Goal: Check status: Check status

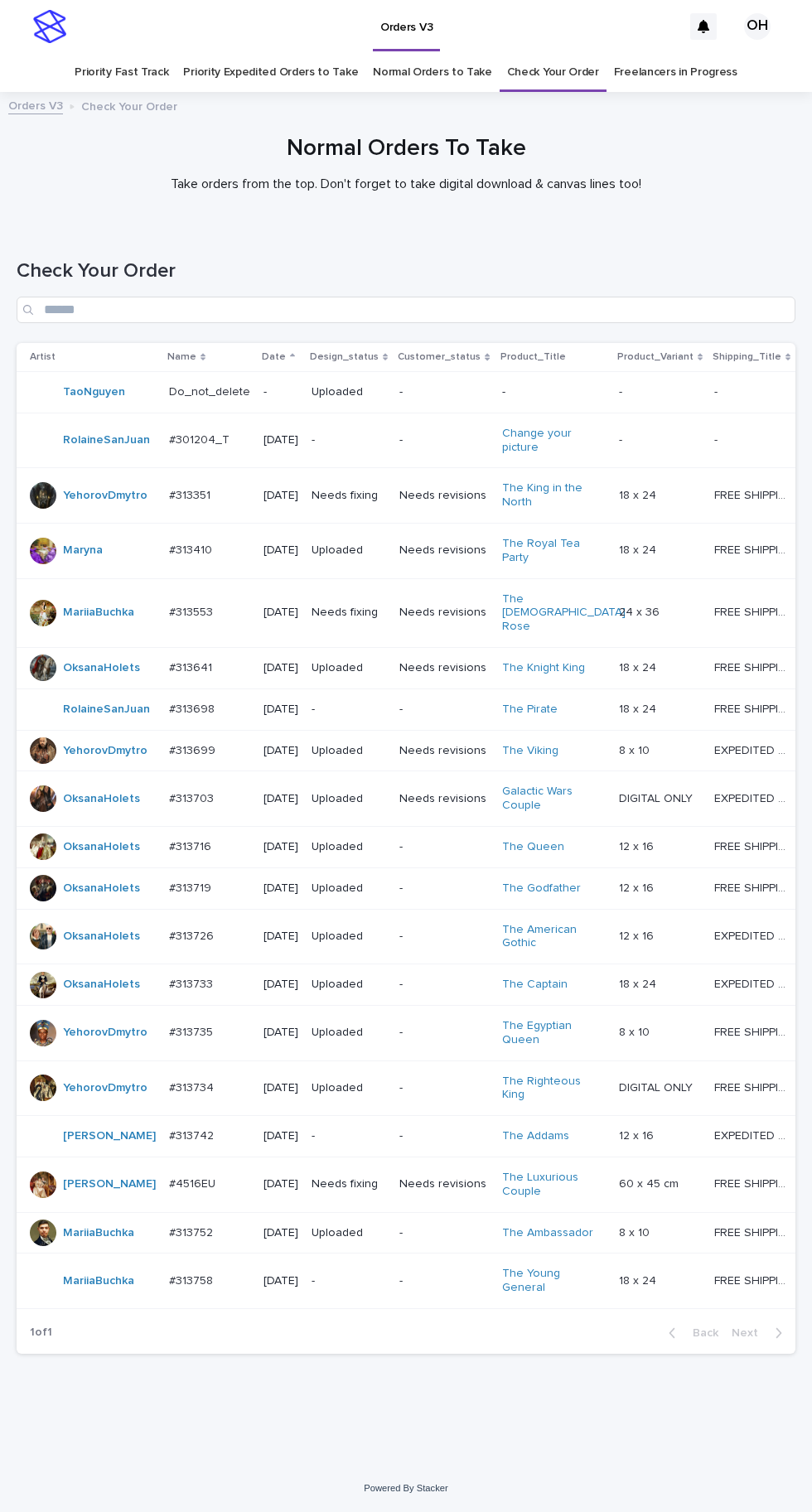
scroll to position [52, 0]
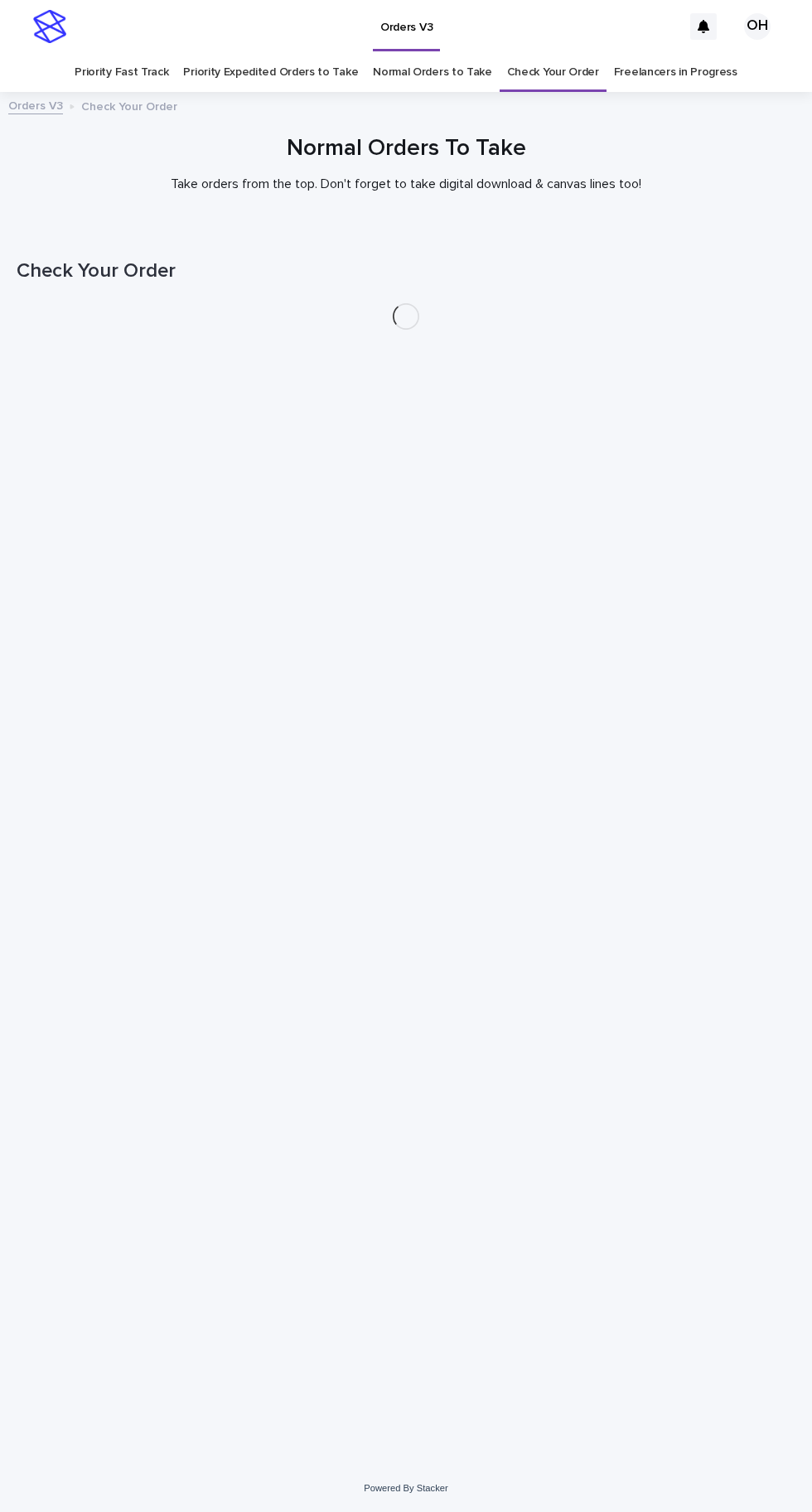
scroll to position [52, 0]
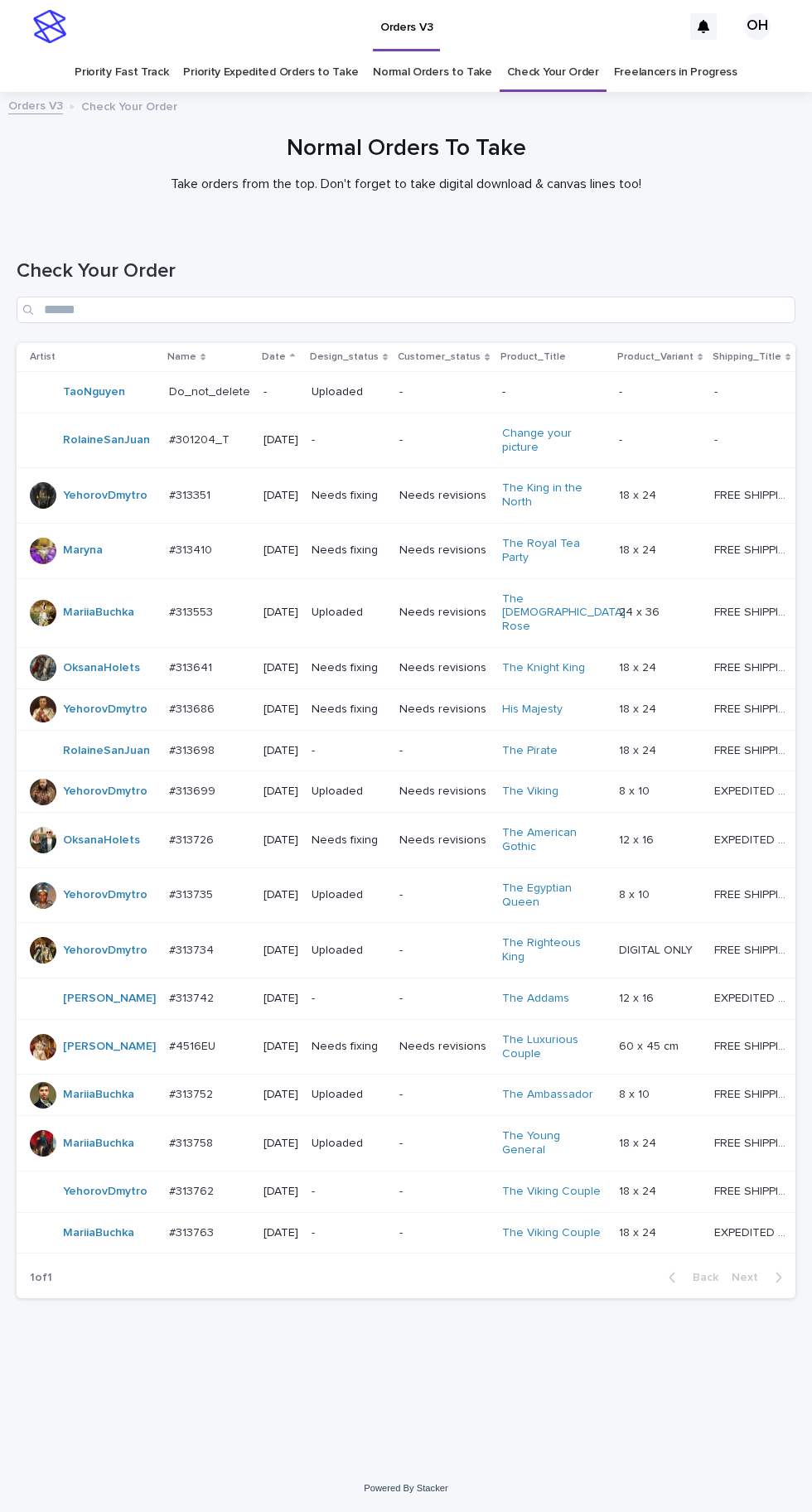
click at [216, 1241] on p at bounding box center [210, 1233] width 81 height 14
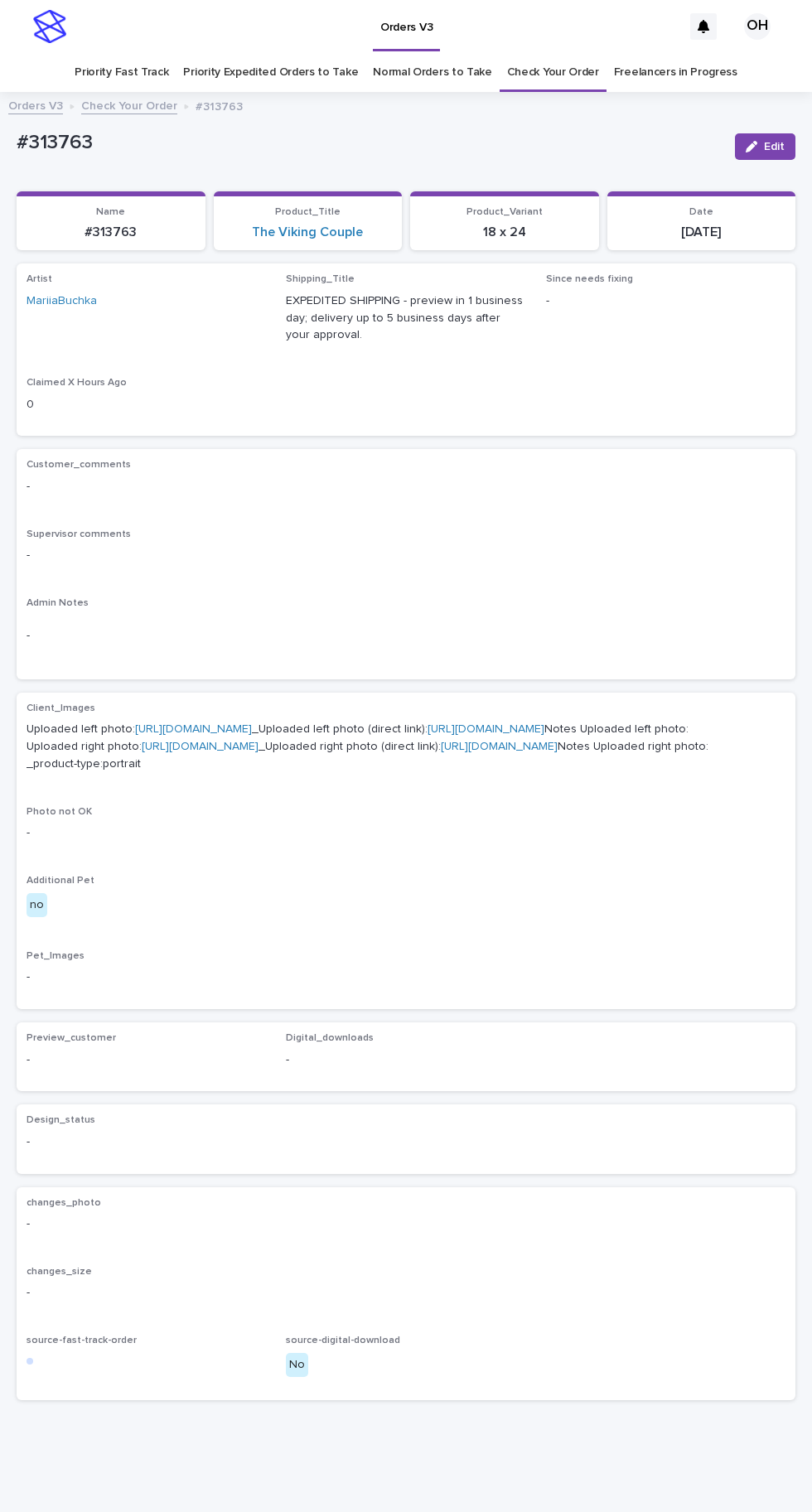
click at [252, 723] on link "[URL][DOMAIN_NAME]" at bounding box center [193, 729] width 117 height 12
click at [259, 752] on link "[URL][DOMAIN_NAME]" at bounding box center [200, 746] width 117 height 12
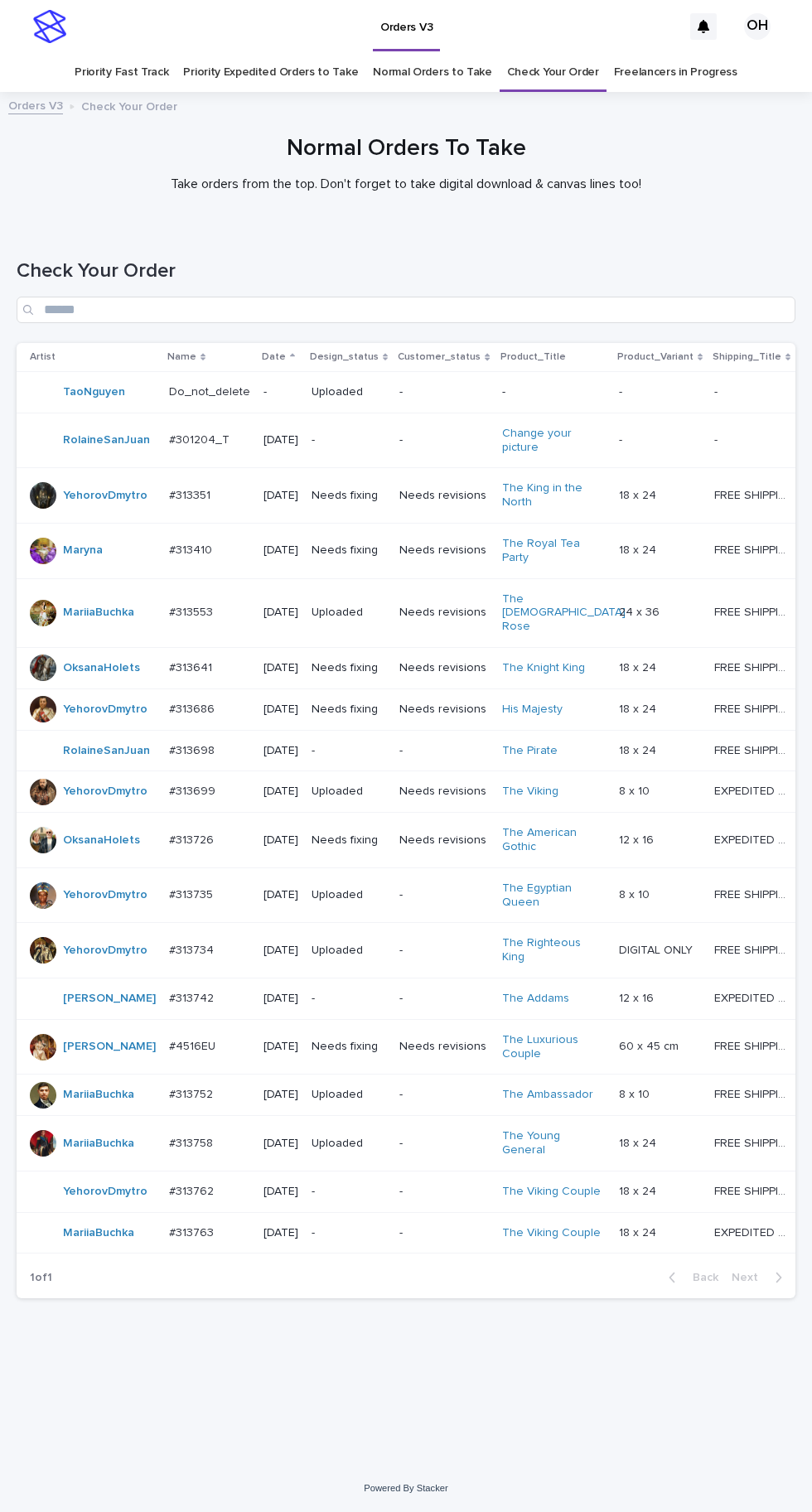
click at [455, 1199] on p "-" at bounding box center [444, 1192] width 89 height 14
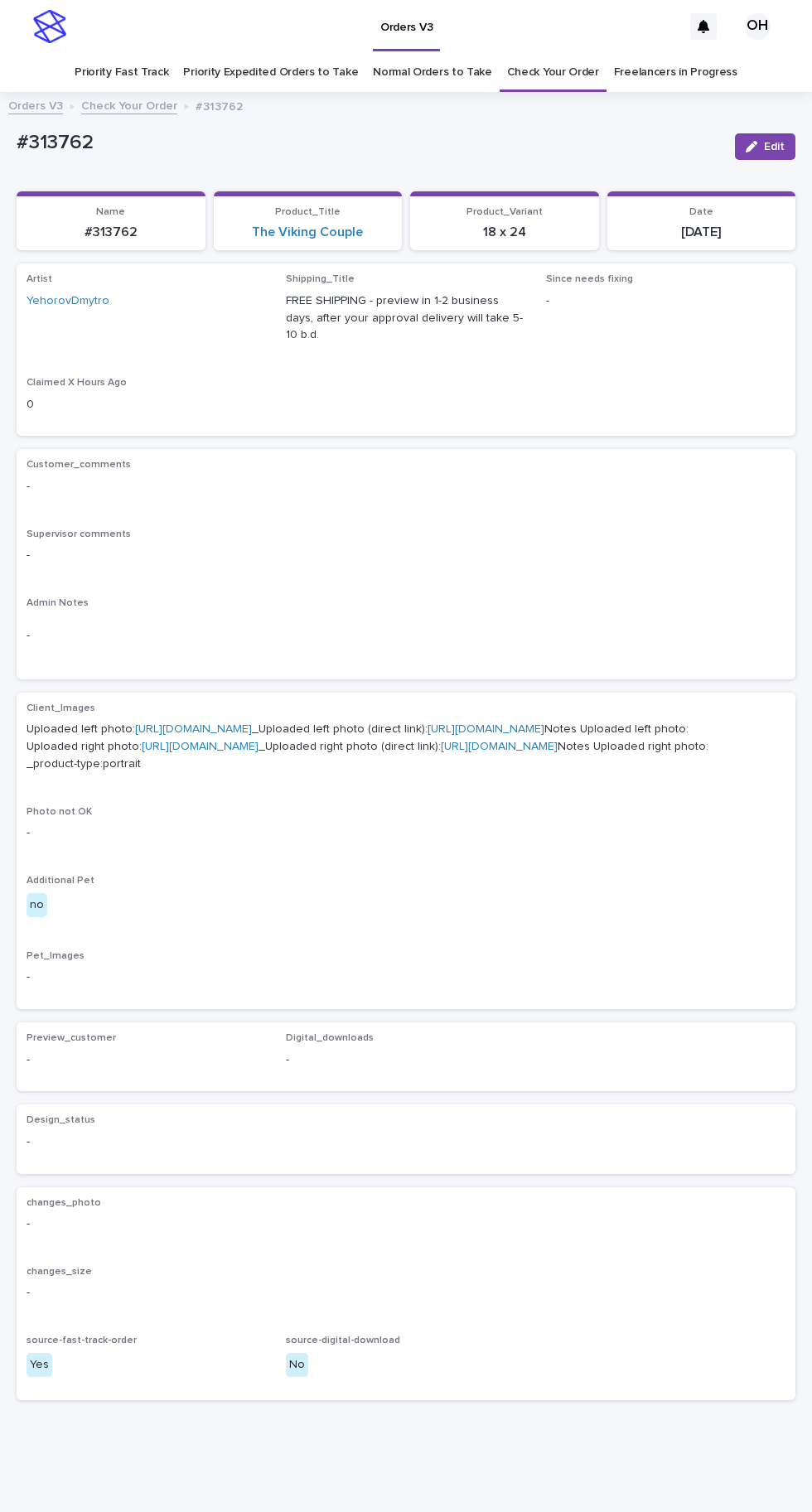
click at [252, 723] on link "[URL][DOMAIN_NAME]" at bounding box center [193, 729] width 117 height 12
click at [259, 752] on link "[URL][DOMAIN_NAME]" at bounding box center [200, 746] width 117 height 12
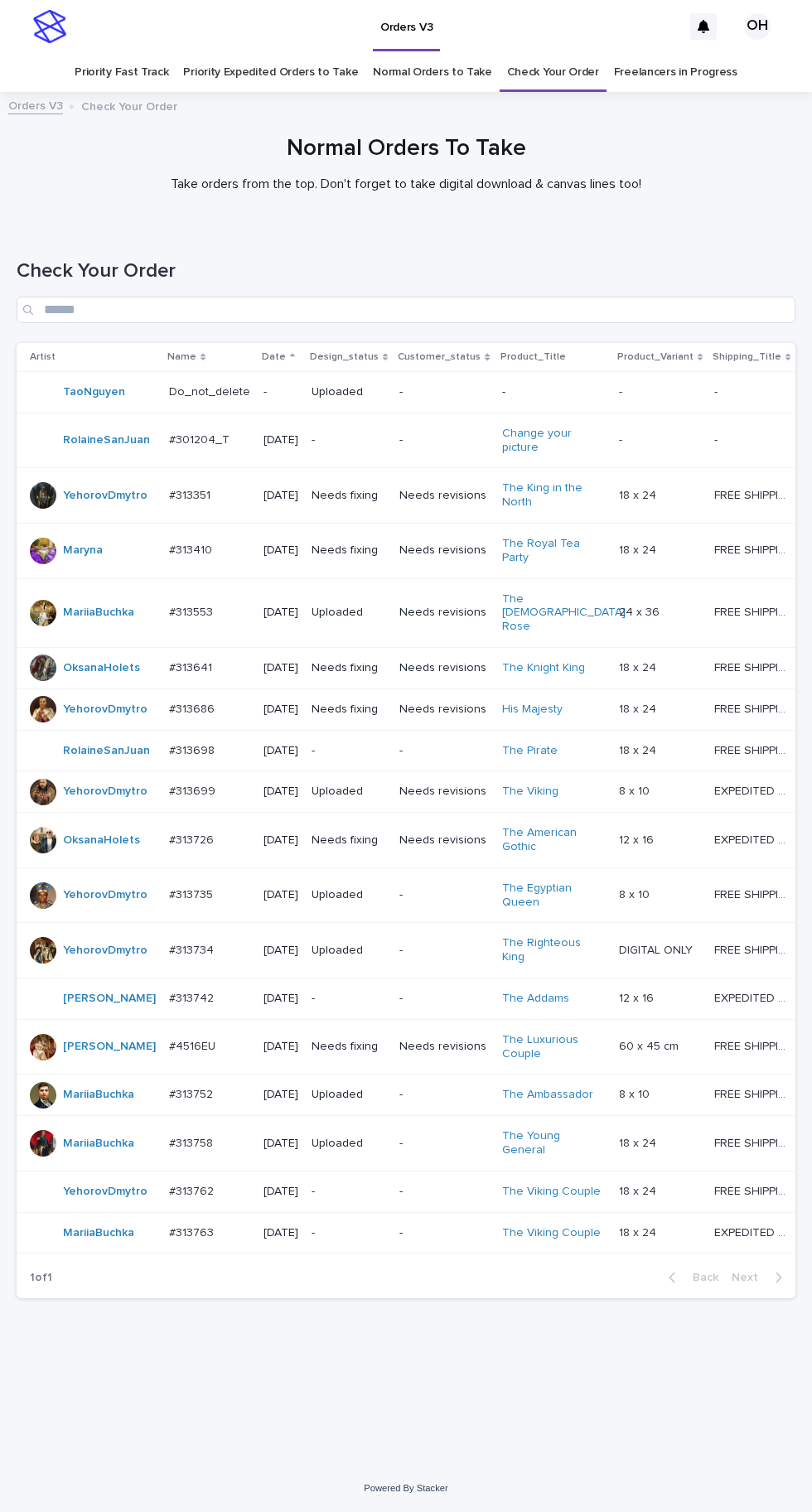
click at [194, 658] on p "#313641" at bounding box center [192, 666] width 46 height 17
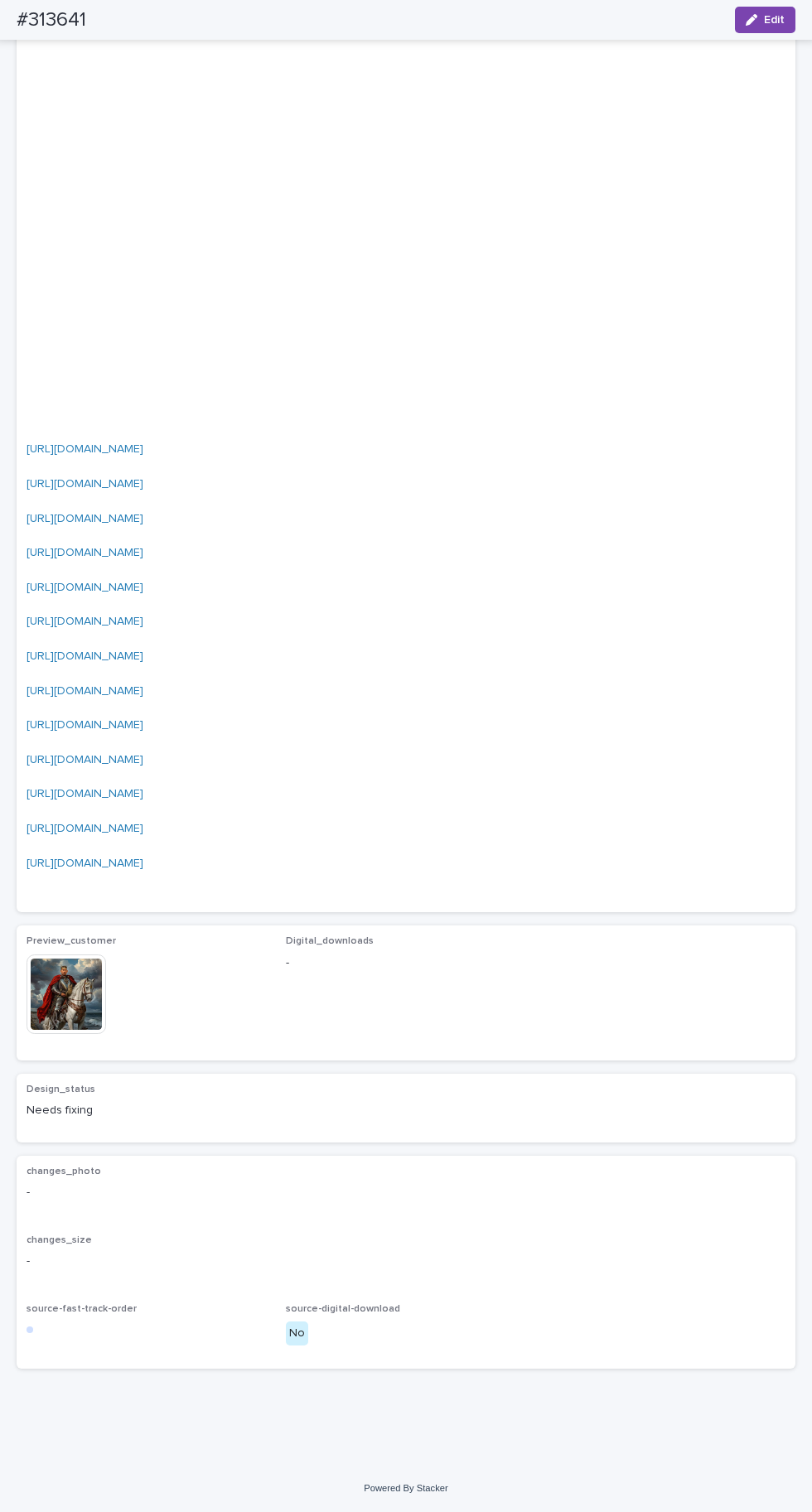
scroll to position [3628, 0]
click at [84, 1035] on img at bounding box center [66, 995] width 80 height 80
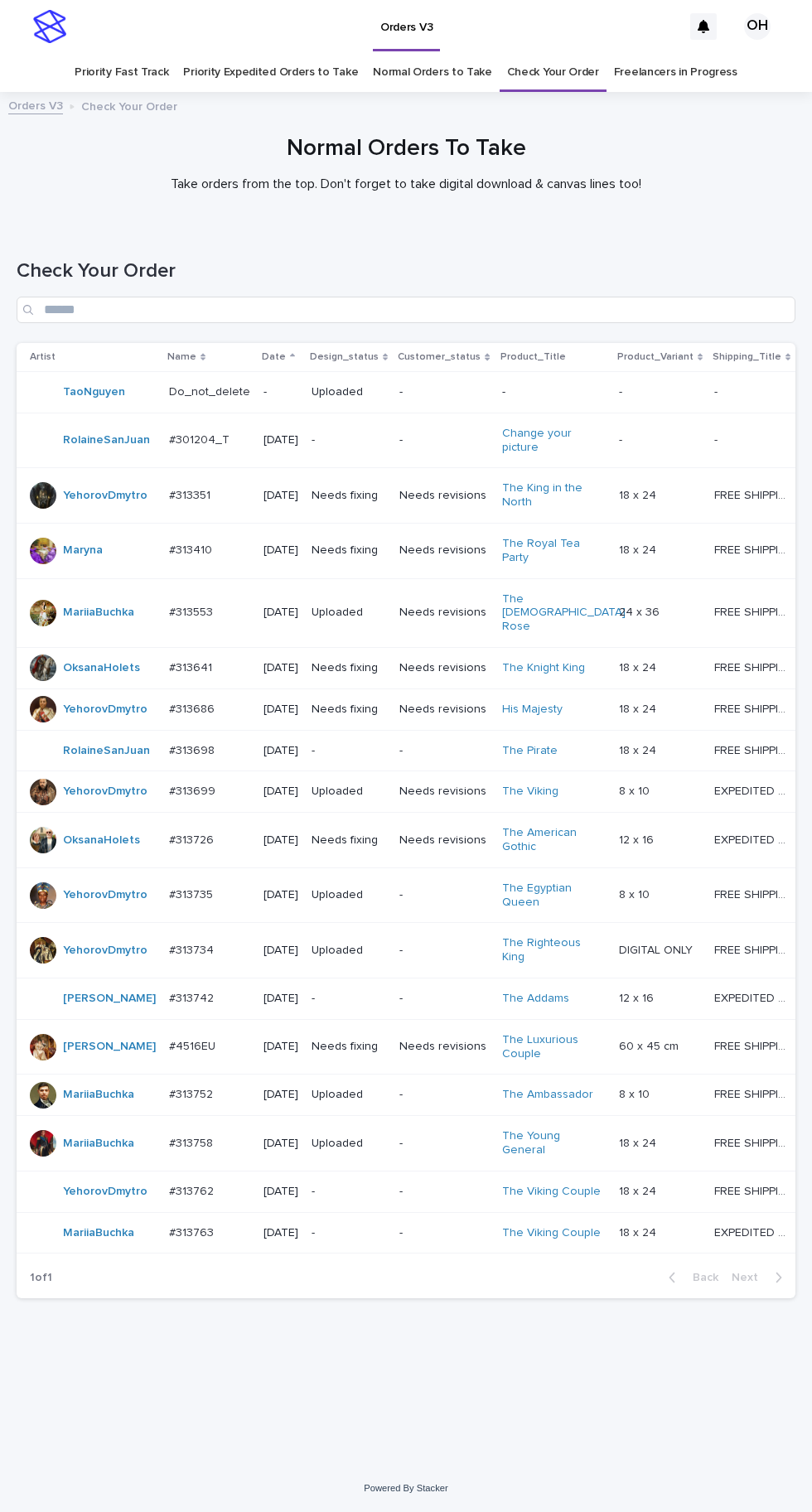
click at [211, 661] on p at bounding box center [210, 668] width 81 height 14
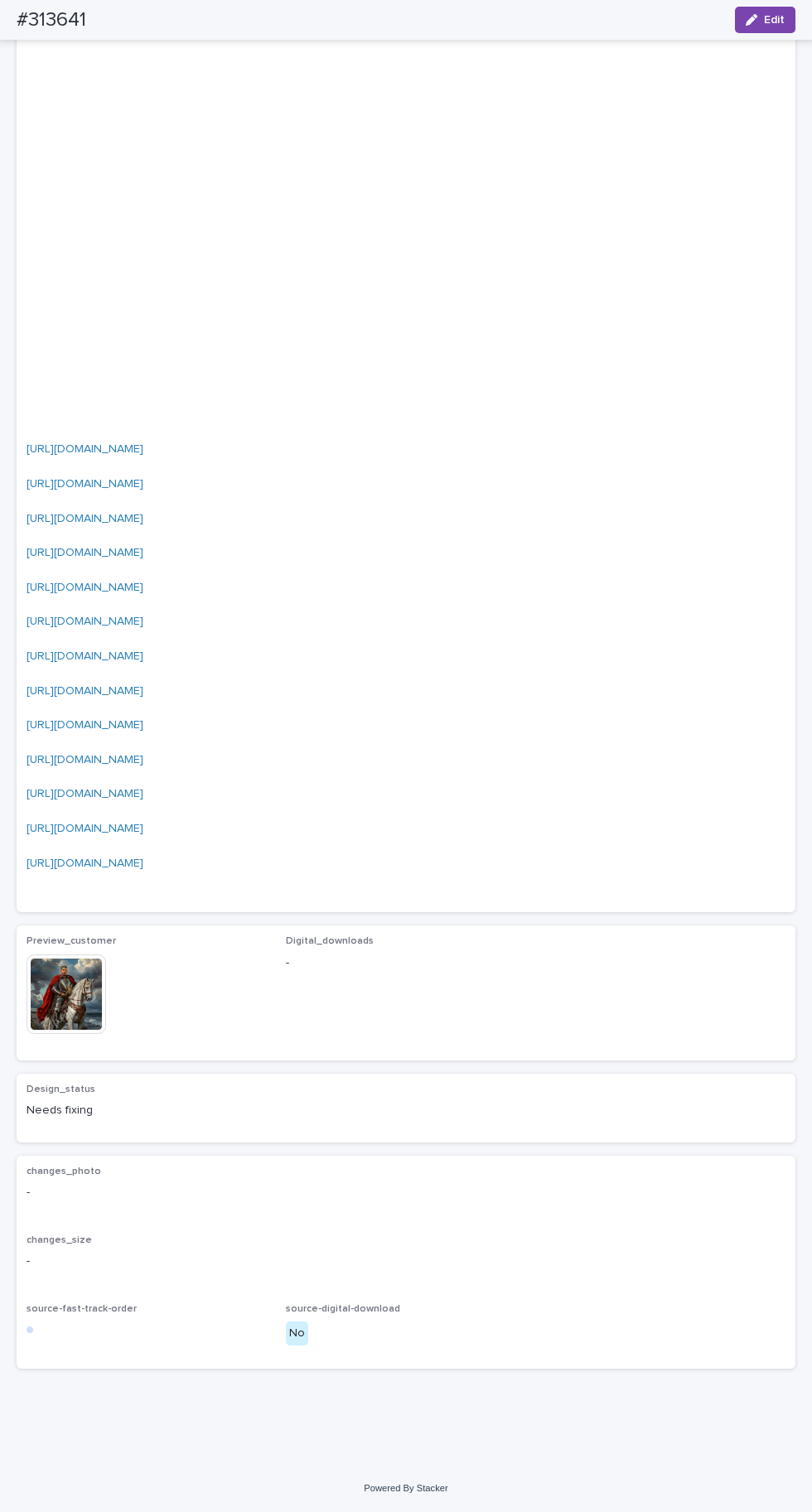
scroll to position [3628, 0]
click at [90, 1035] on img at bounding box center [66, 995] width 80 height 80
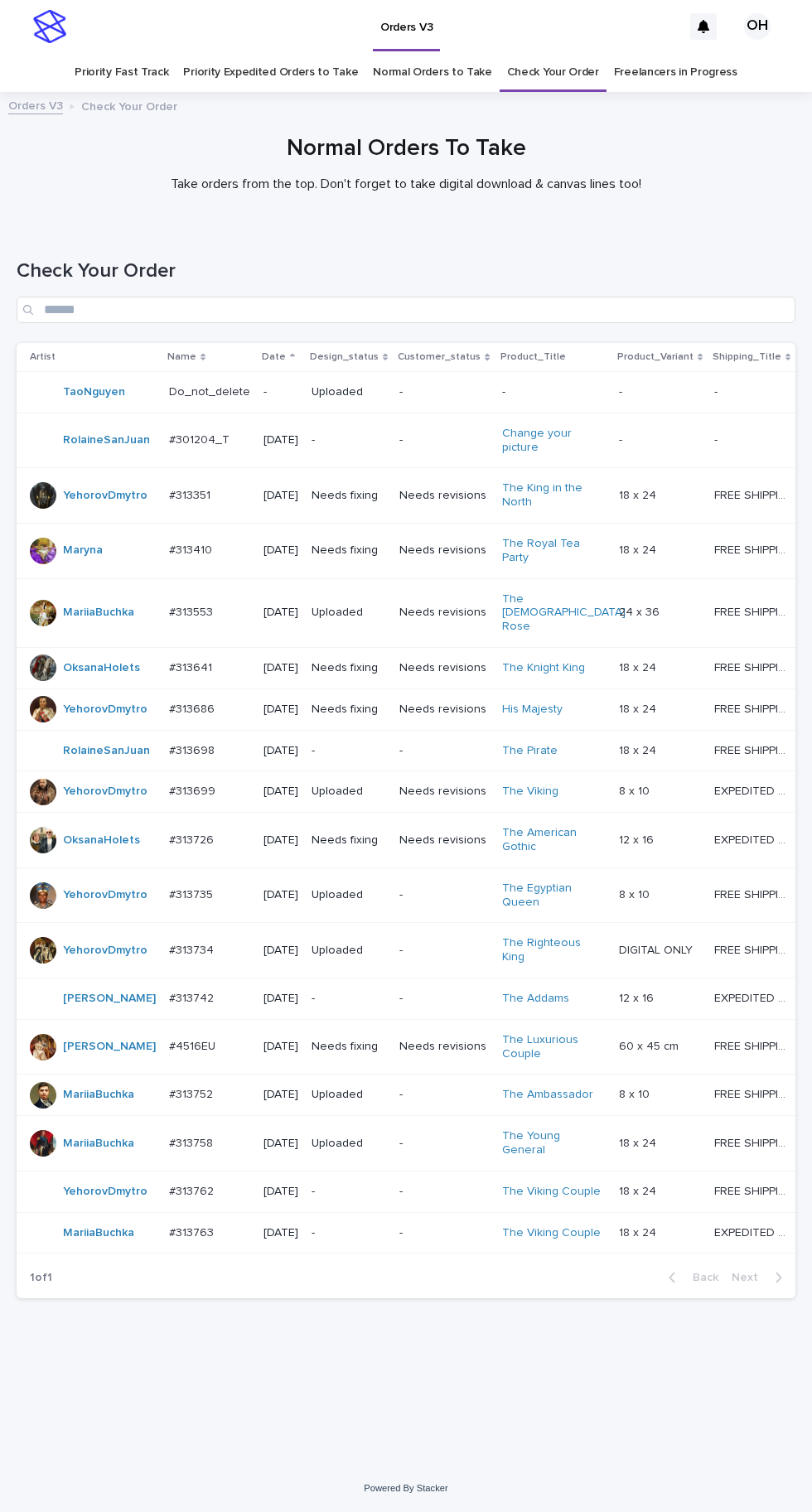
scroll to position [52, 0]
click at [198, 486] on p "#313351" at bounding box center [191, 494] width 44 height 17
click at [184, 658] on p "#313641" at bounding box center [192, 666] width 46 height 17
click at [203, 658] on p "#313641" at bounding box center [192, 666] width 46 height 17
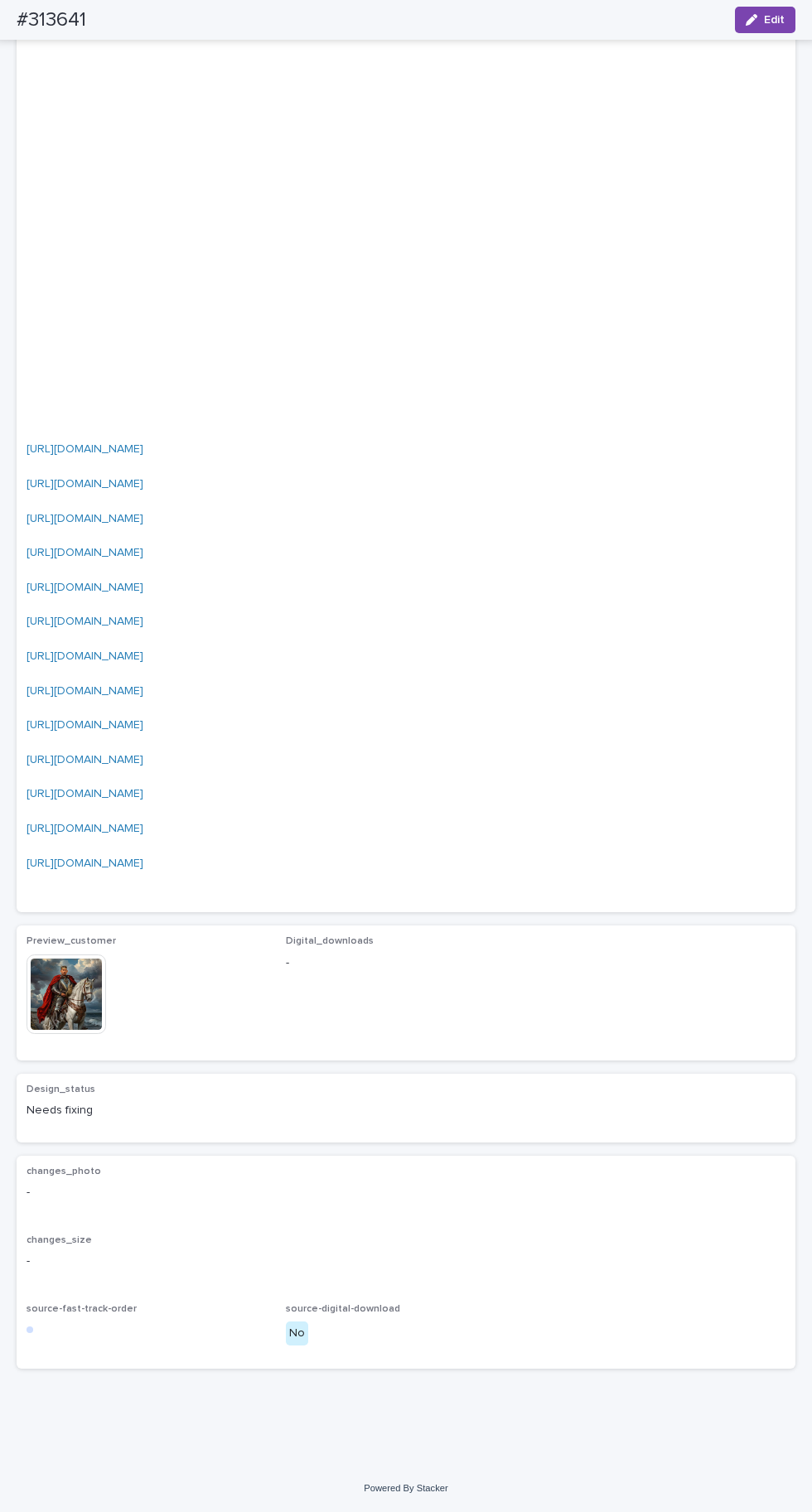
scroll to position [3628, 0]
click at [78, 1035] on img at bounding box center [66, 995] width 80 height 80
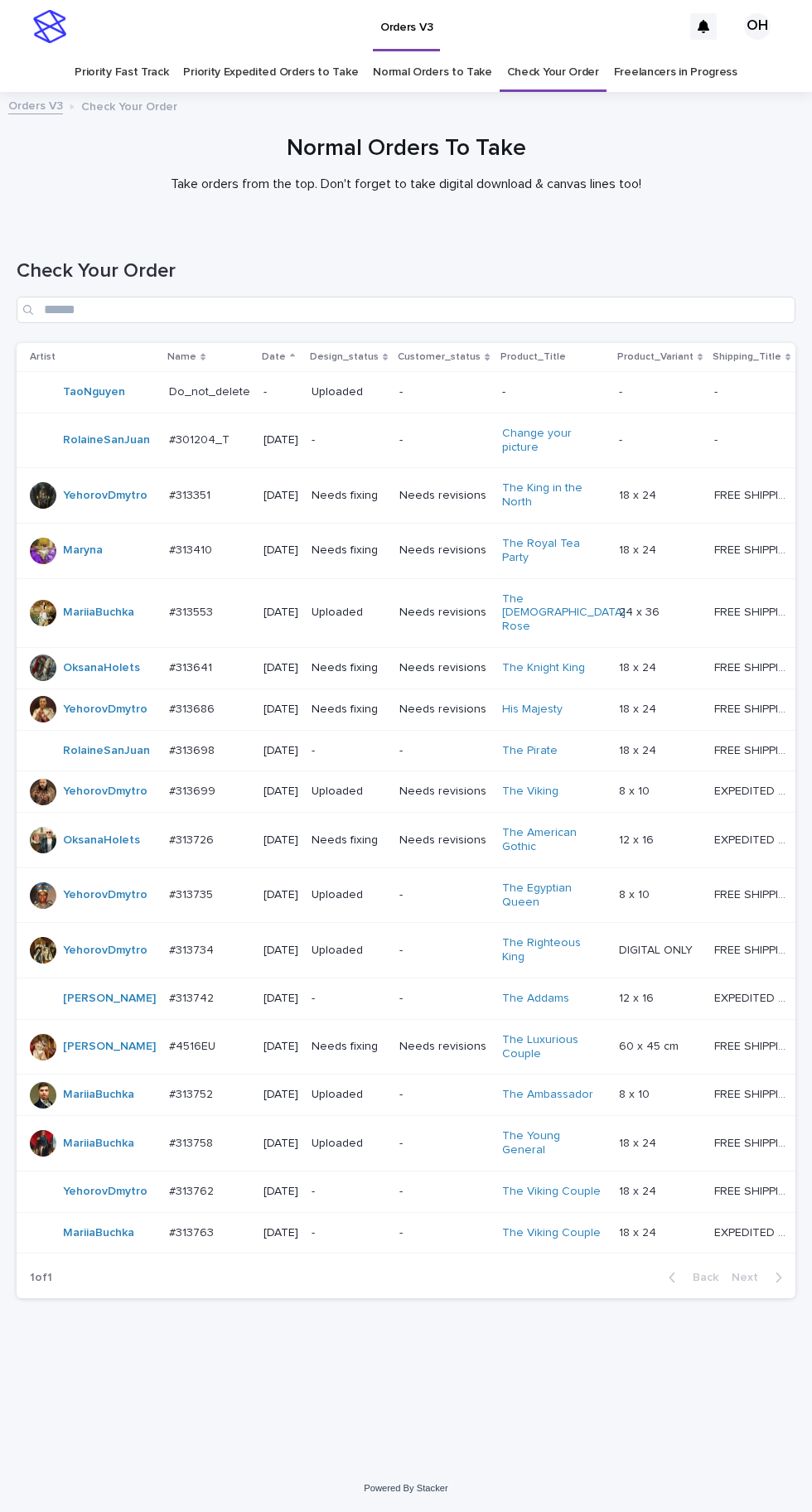
scroll to position [52, 0]
click at [205, 661] on p at bounding box center [210, 668] width 81 height 14
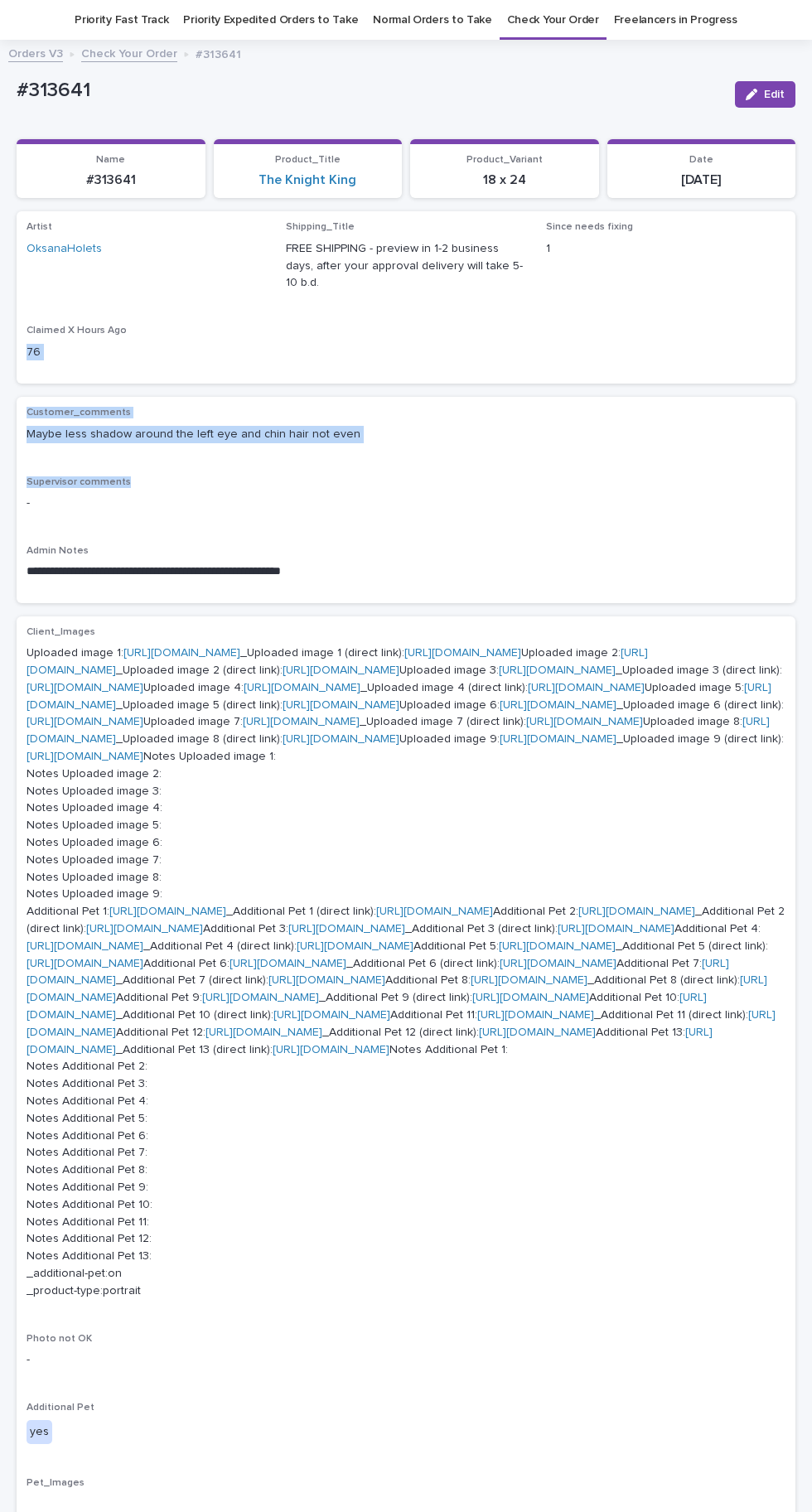
copy div "76 Loading... Saving… Customer_comments Maybe less shadow around the left eye a…"
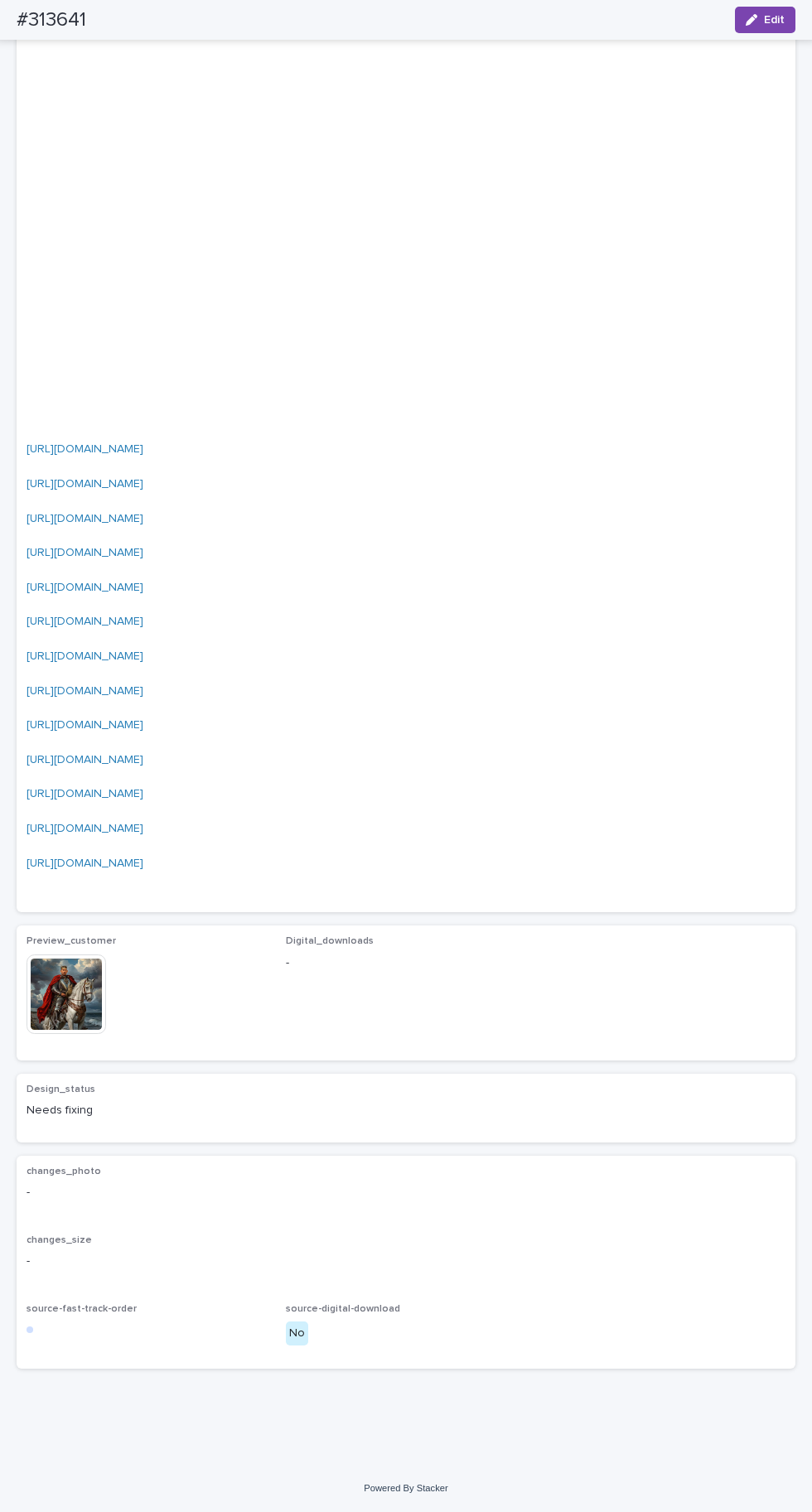
scroll to position [3628, 0]
click at [75, 1035] on img at bounding box center [66, 995] width 80 height 80
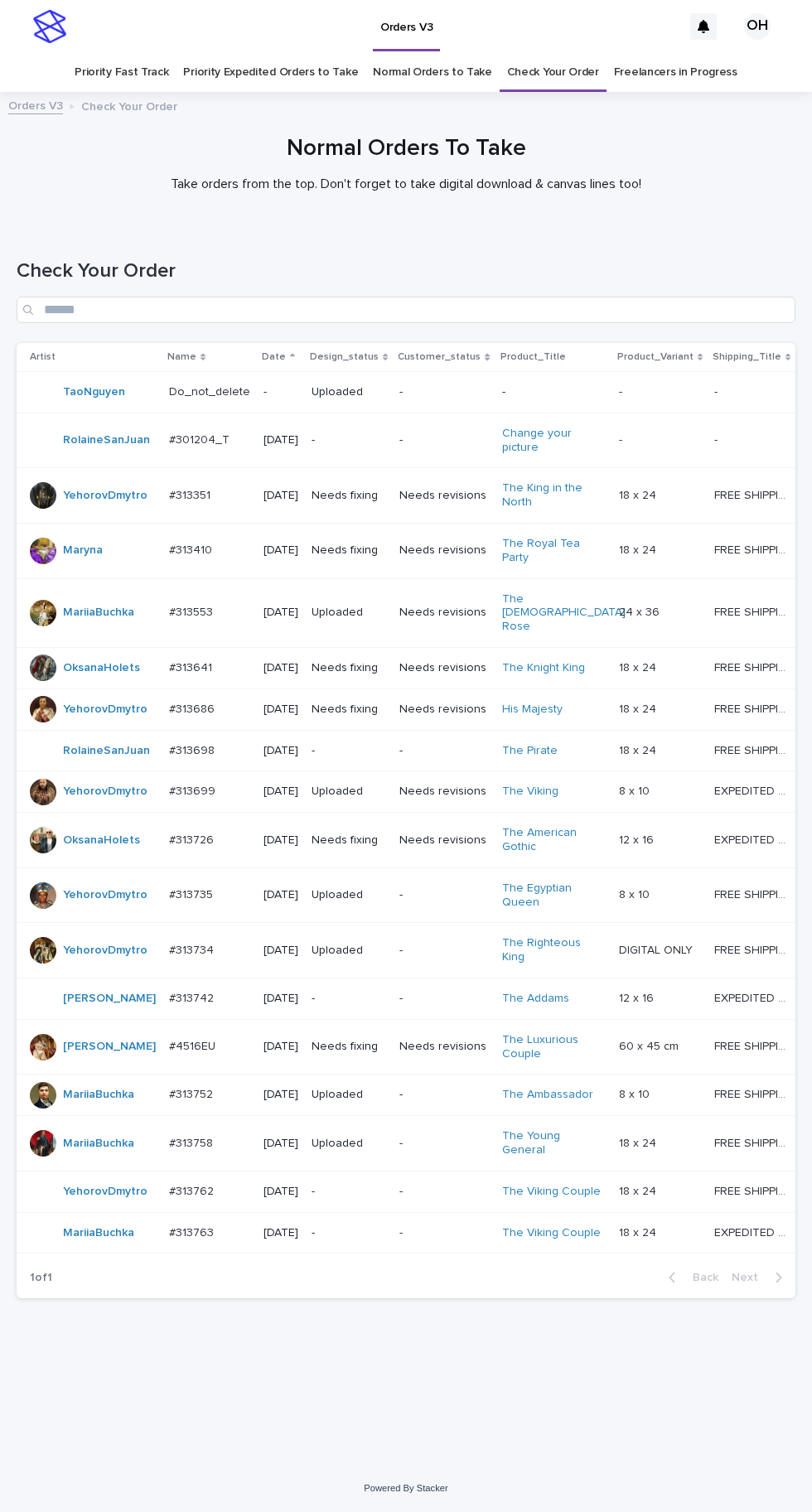
scroll to position [52, 0]
click at [181, 658] on p "#313641" at bounding box center [192, 666] width 46 height 17
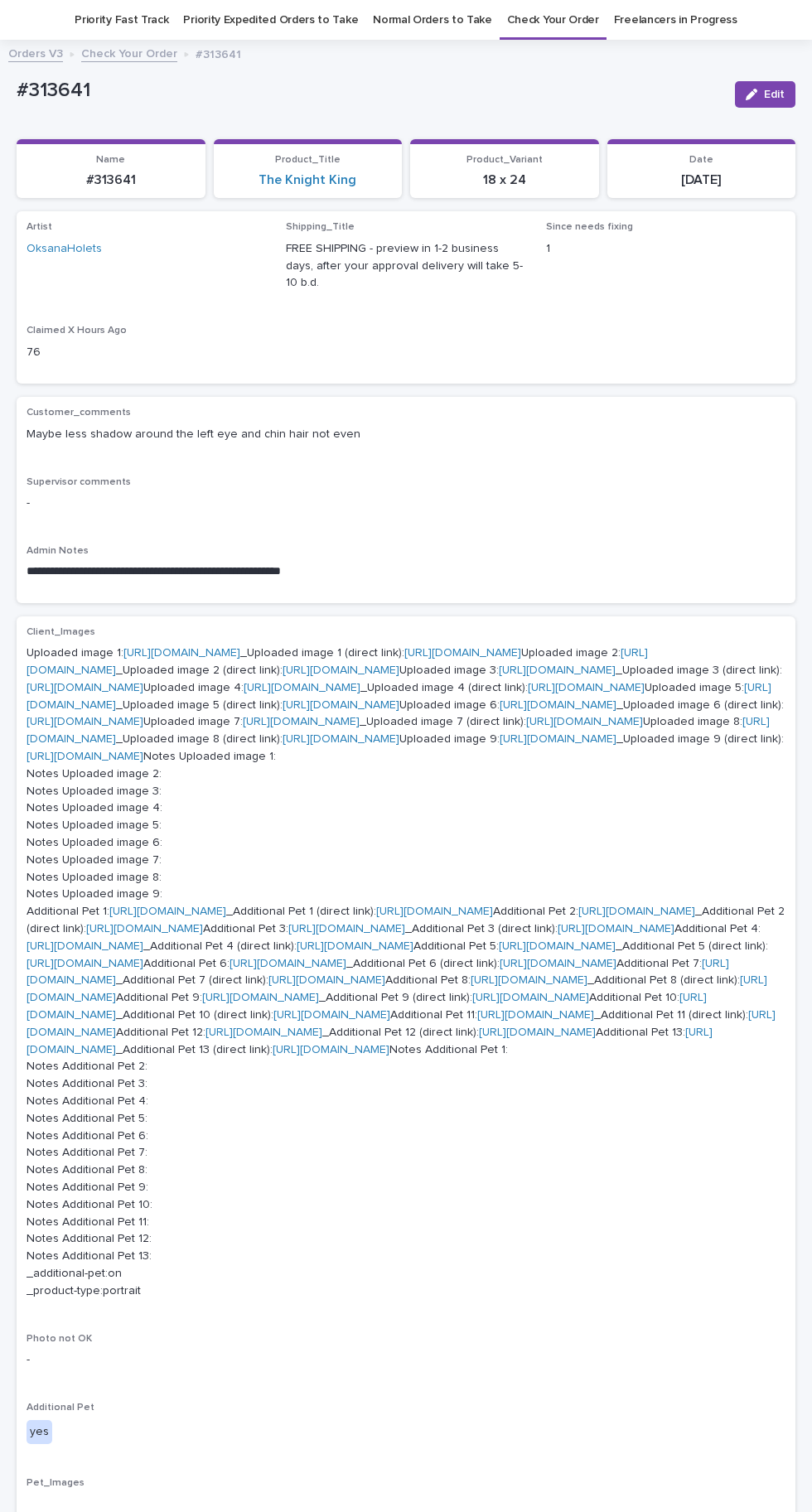
click at [243, 694] on link "[URL][DOMAIN_NAME]" at bounding box center [301, 687] width 117 height 12
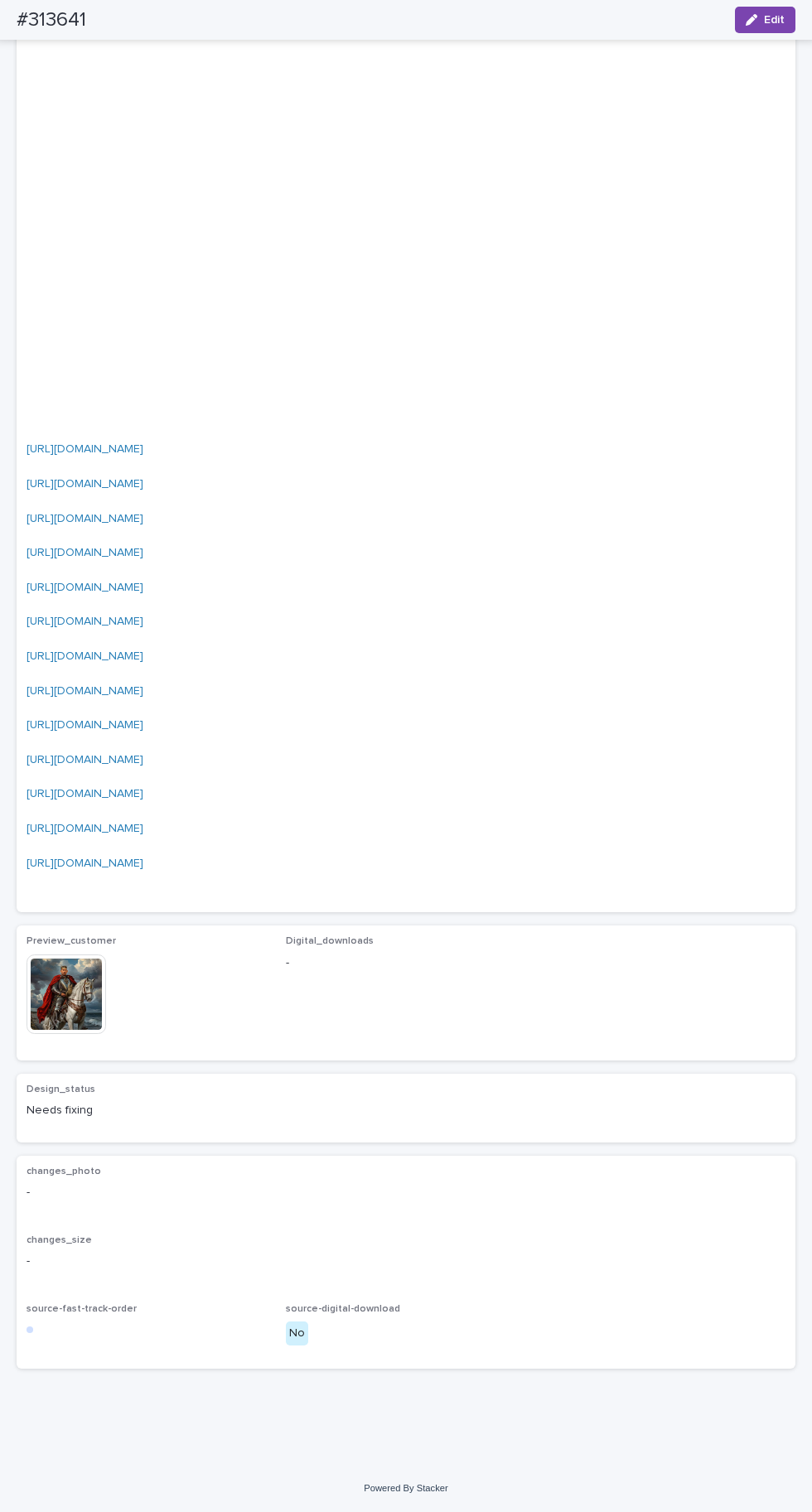
scroll to position [3628, 0]
click at [77, 1035] on img at bounding box center [66, 995] width 80 height 80
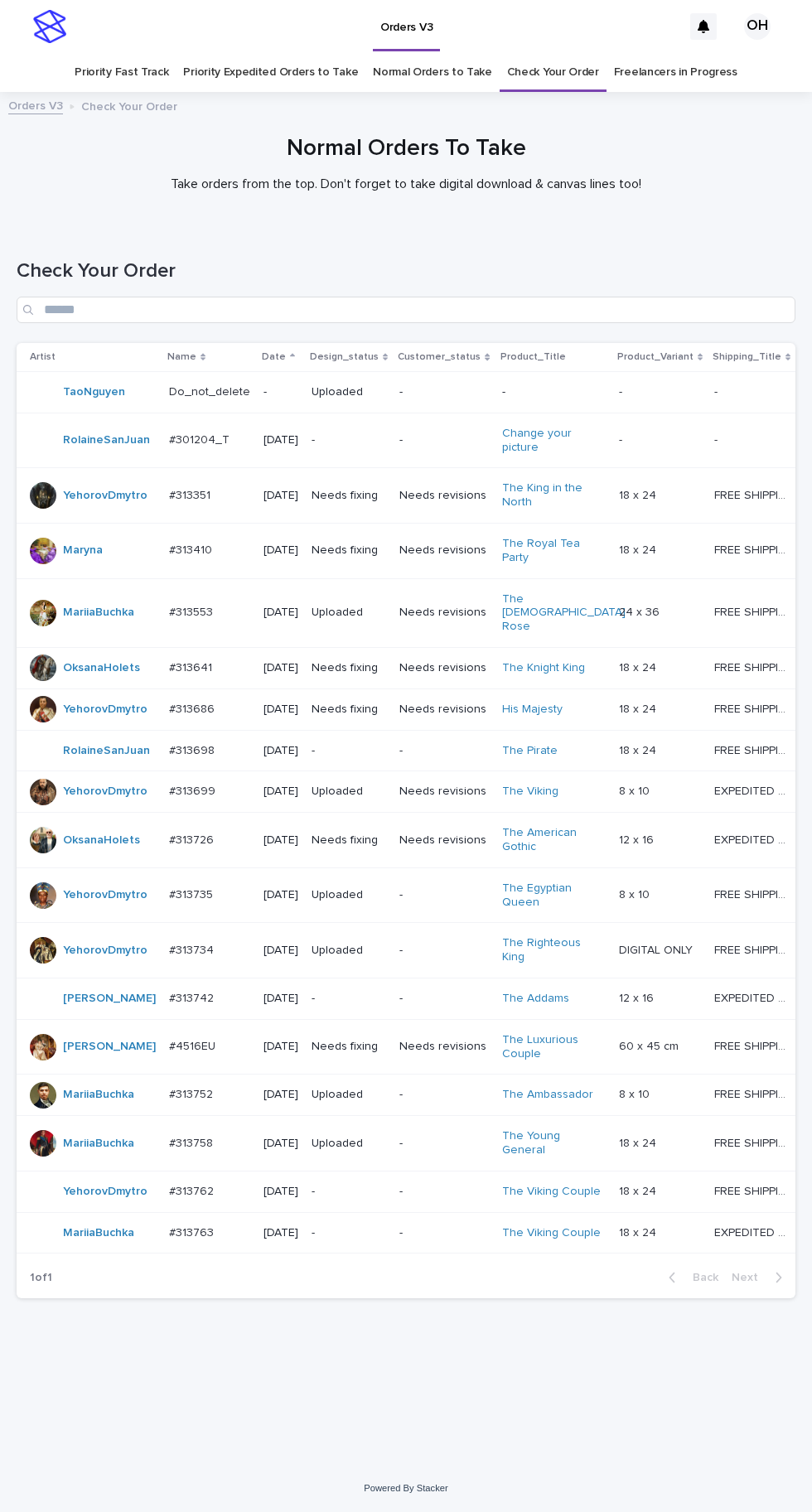
scroll to position [52, 0]
click at [216, 655] on div "#313641 #313641" at bounding box center [210, 668] width 81 height 27
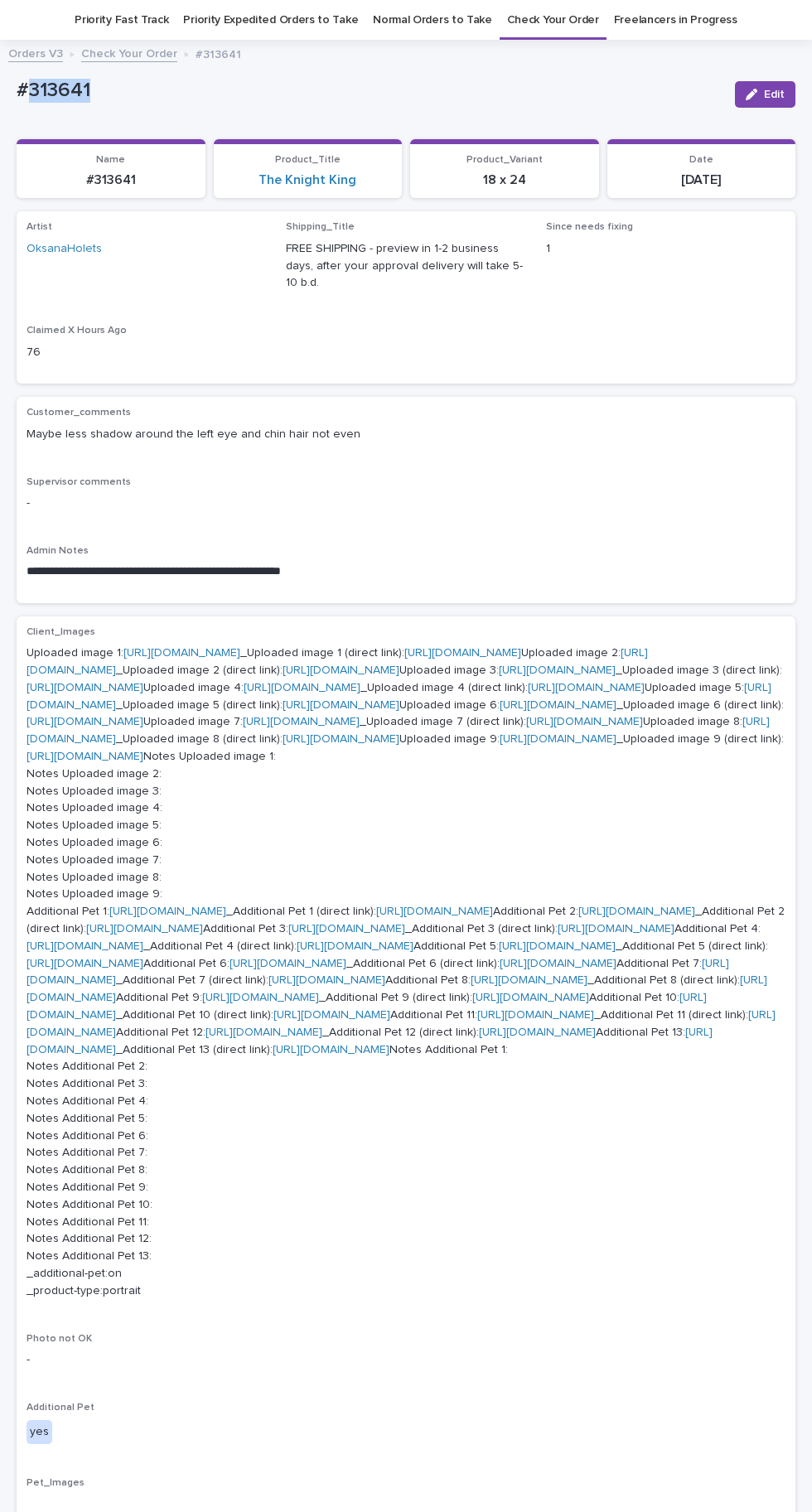
copy p "313641"
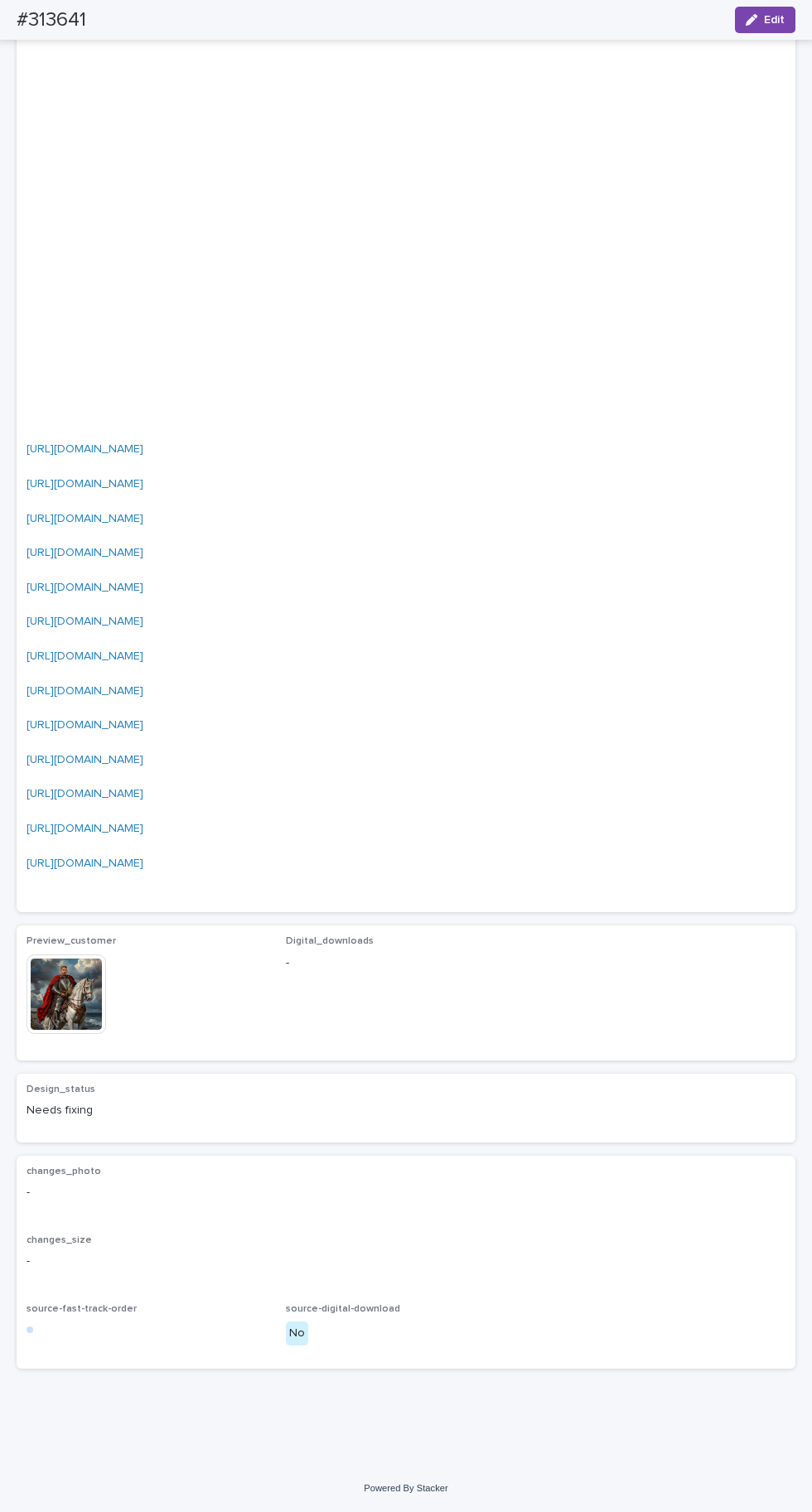
scroll to position [3628, 0]
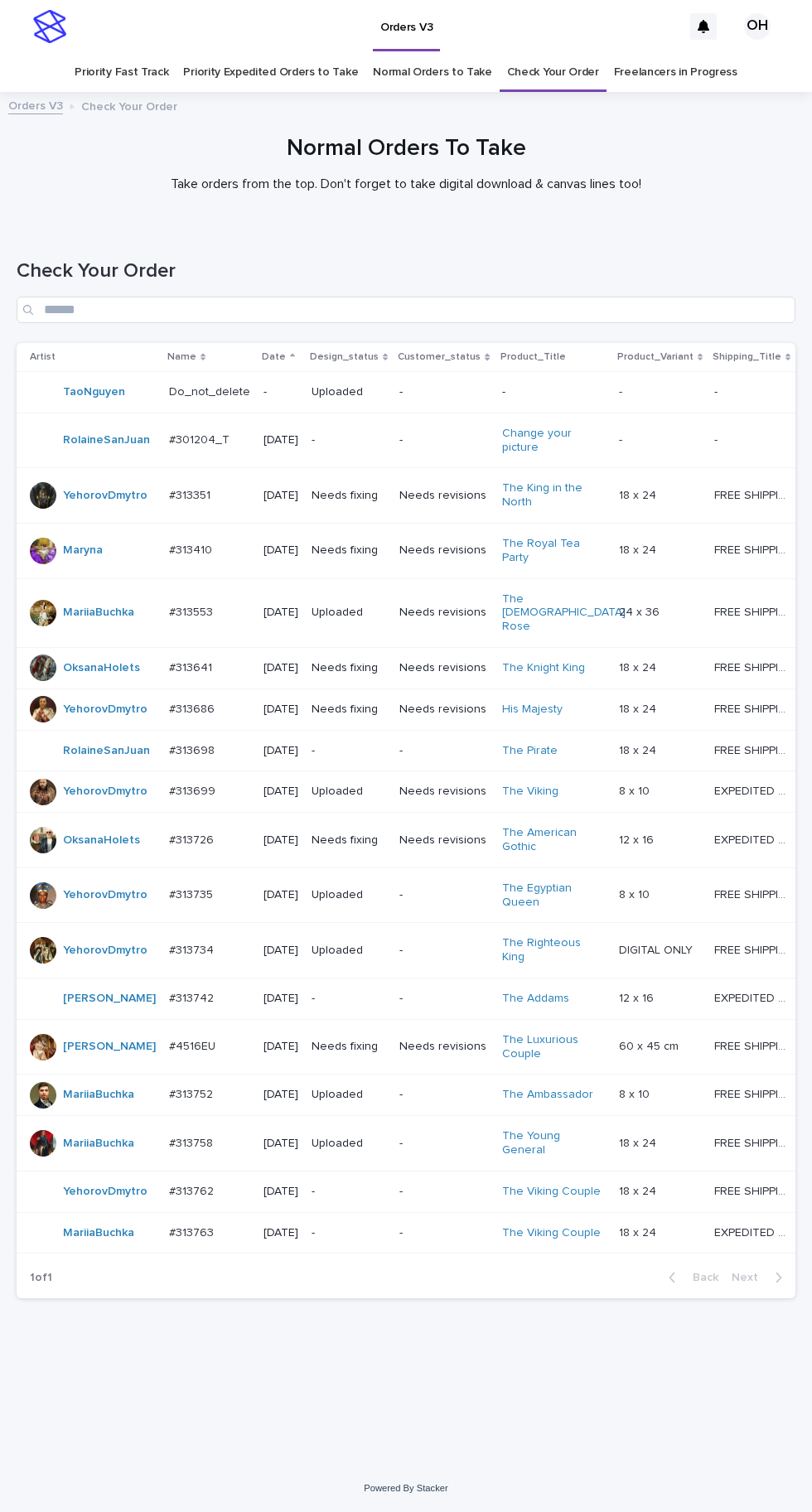
scroll to position [52, 0]
click at [220, 834] on p at bounding box center [210, 841] width 81 height 14
click at [192, 647] on td "#313641 #313641" at bounding box center [210, 668] width 94 height 42
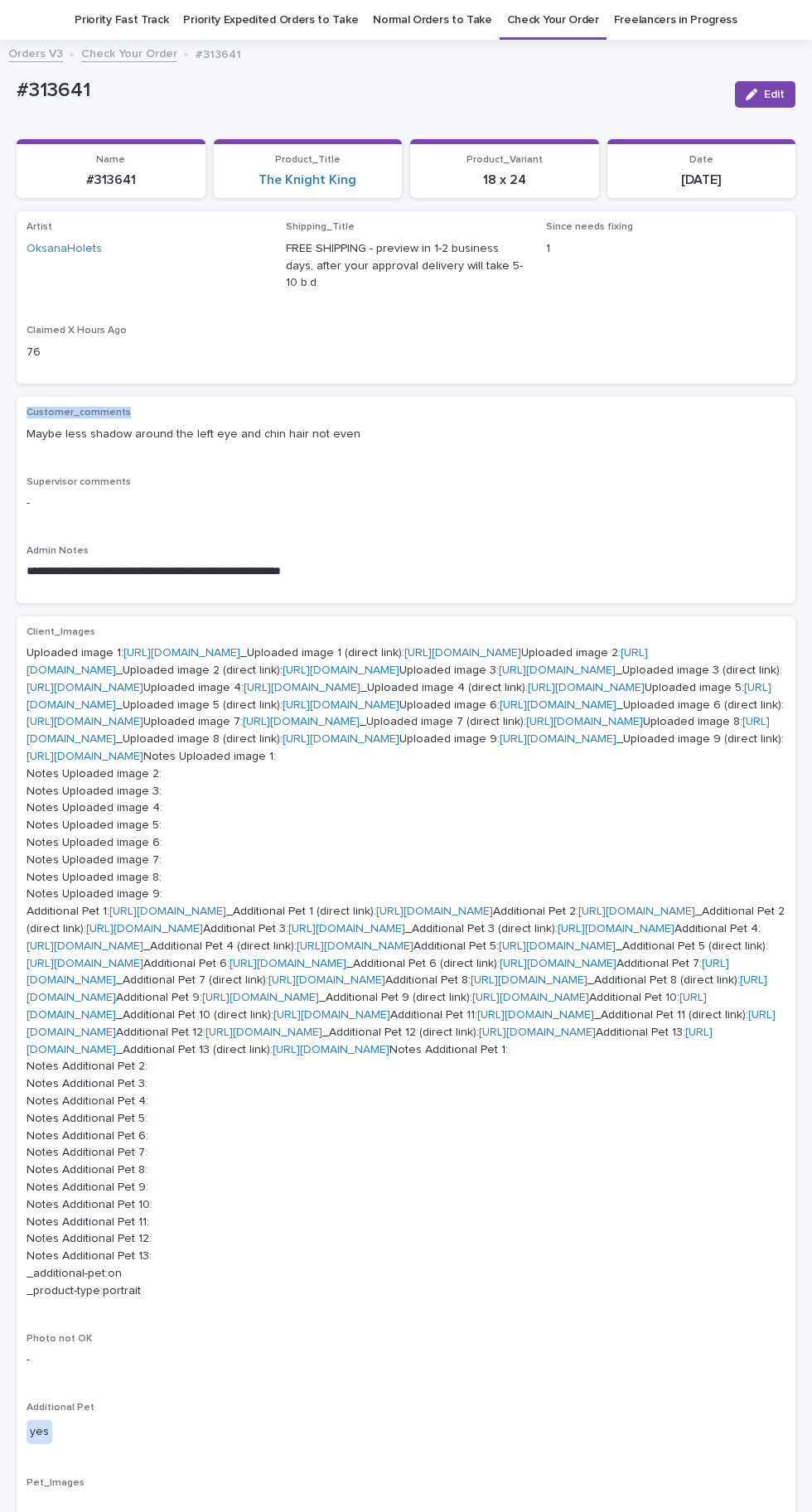
click at [411, 477] on p "Supervisor comments" at bounding box center [405, 482] width 759 height 12
copy p "chin hair not even"
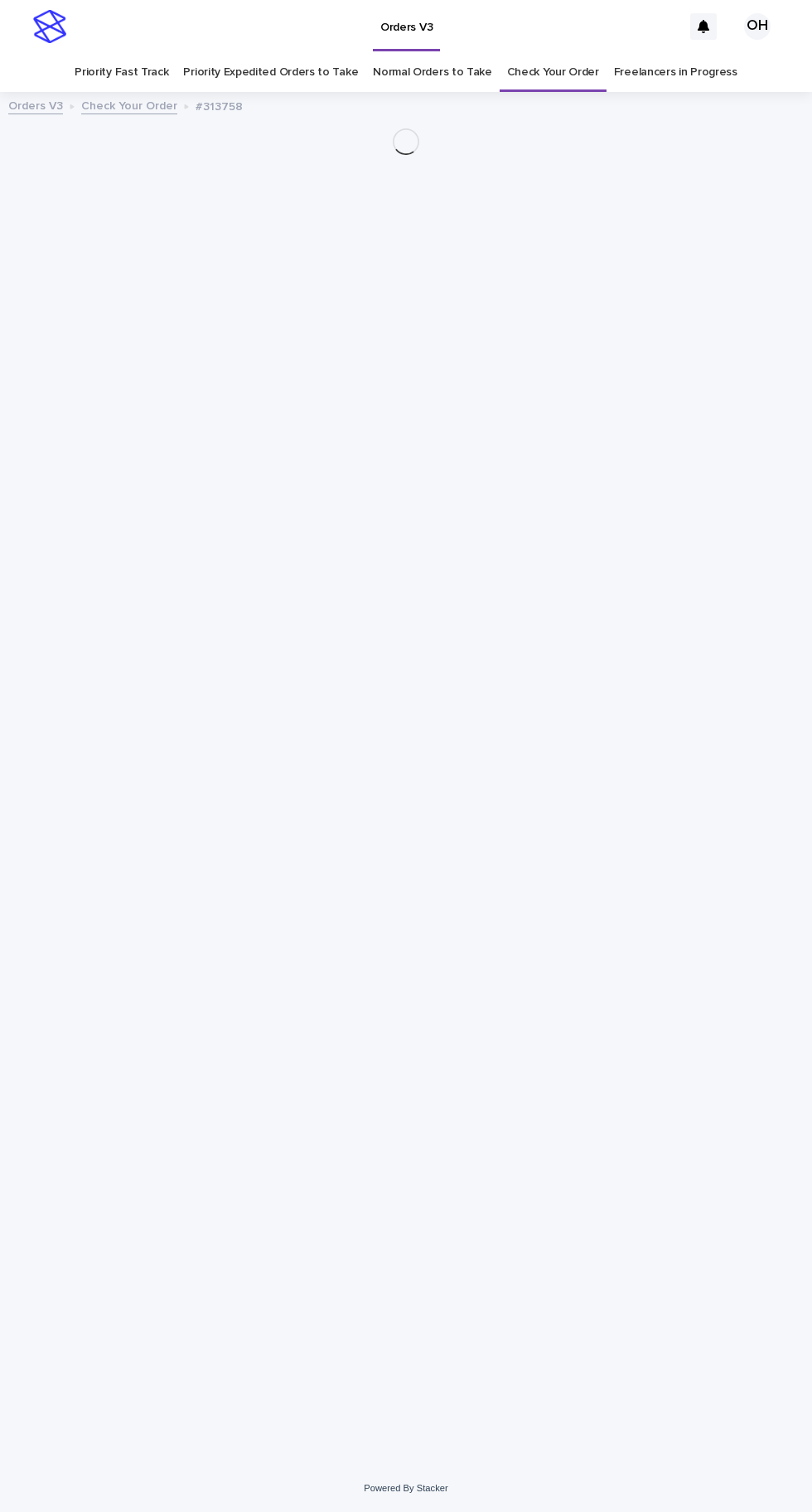
scroll to position [52, 0]
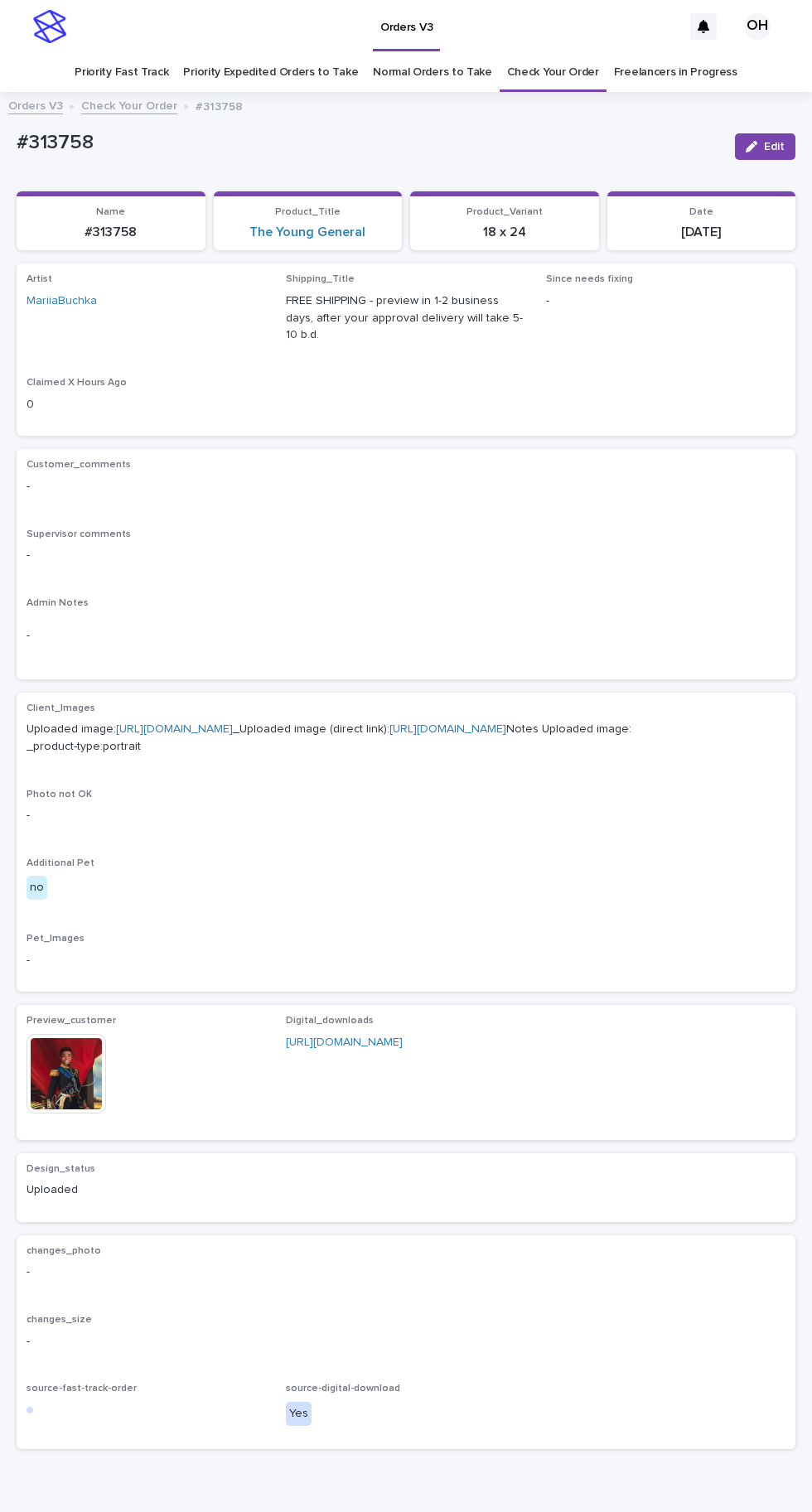
click at [562, 53] on link "Check Your Order" at bounding box center [553, 72] width 92 height 39
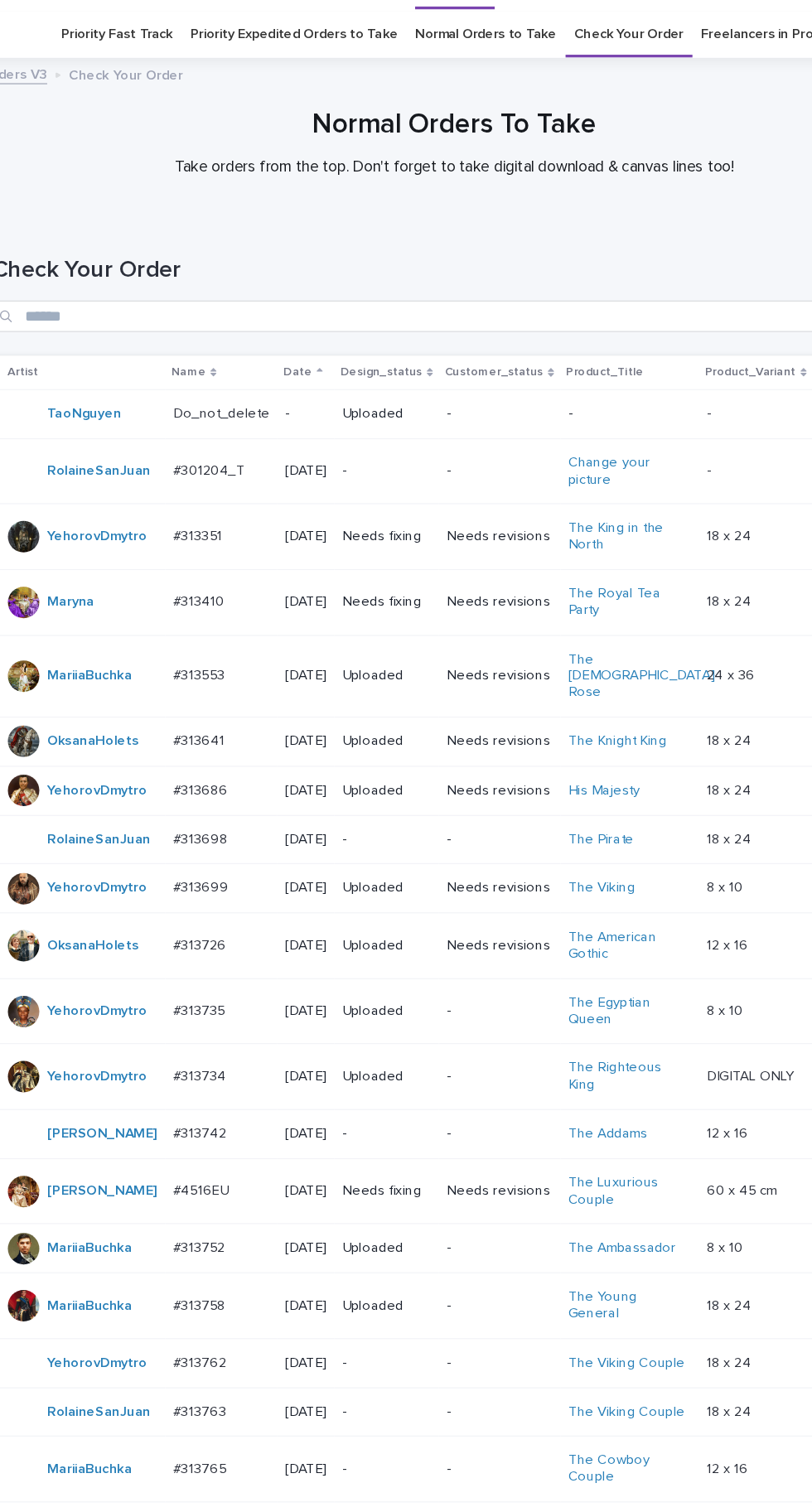
scroll to position [15, 0]
